Goal: Find specific page/section: Find specific page/section

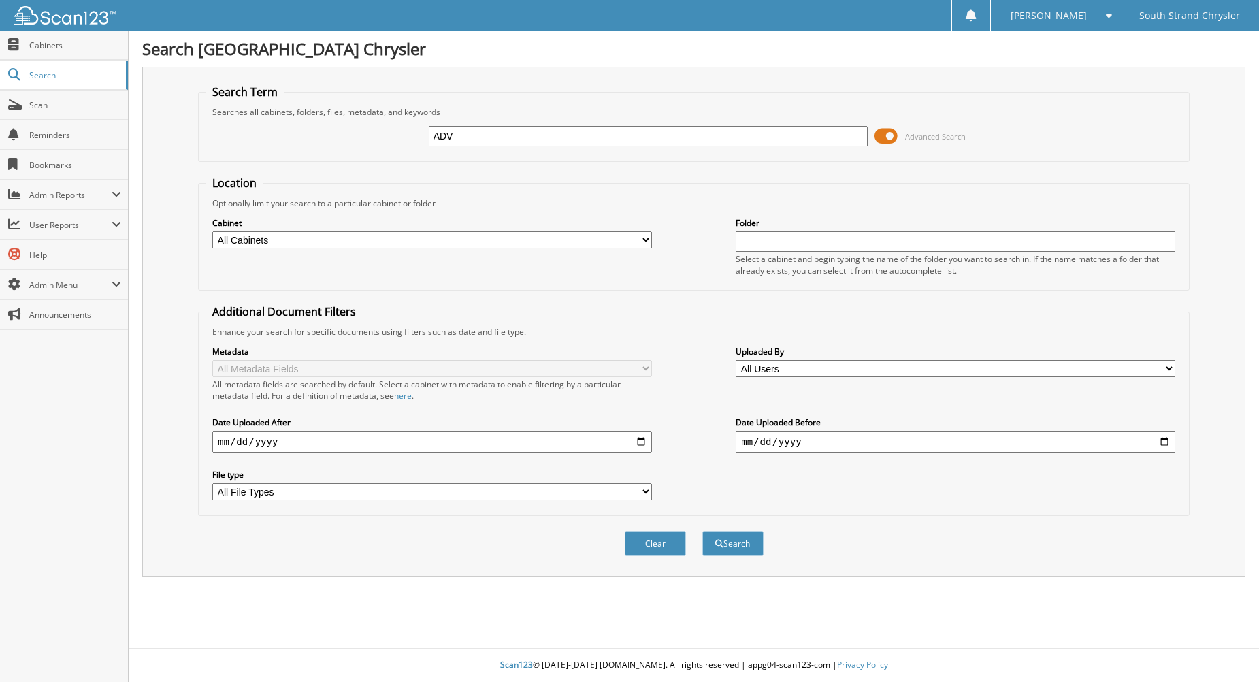
type input "ADV"
click at [702, 531] on button "Search" at bounding box center [732, 543] width 61 height 25
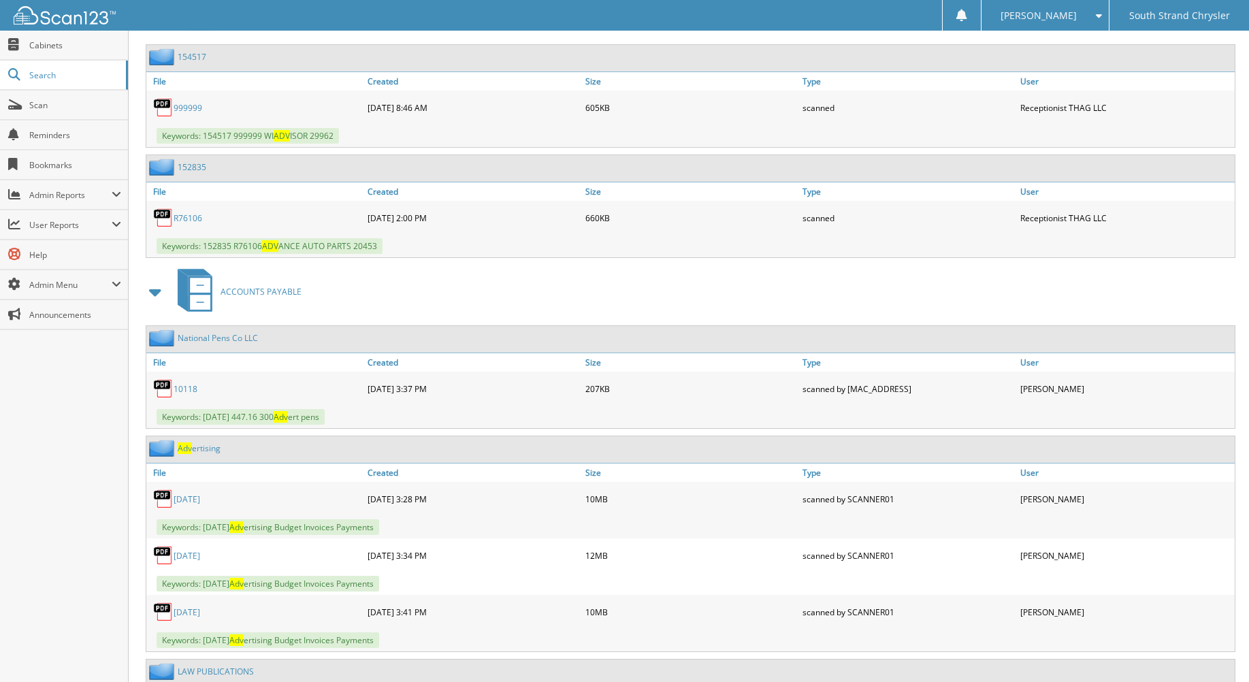
scroll to position [9051, 0]
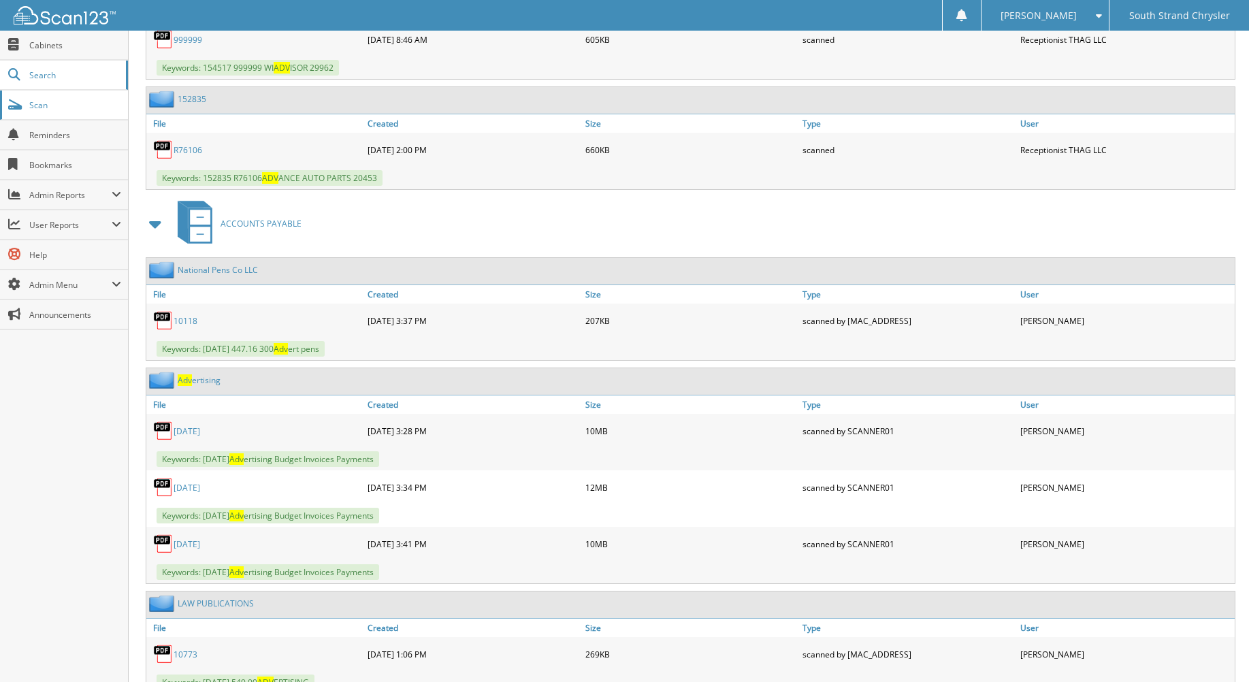
click at [74, 107] on span "Scan" at bounding box center [75, 105] width 92 height 12
